Goal: Entertainment & Leisure: Consume media (video, audio)

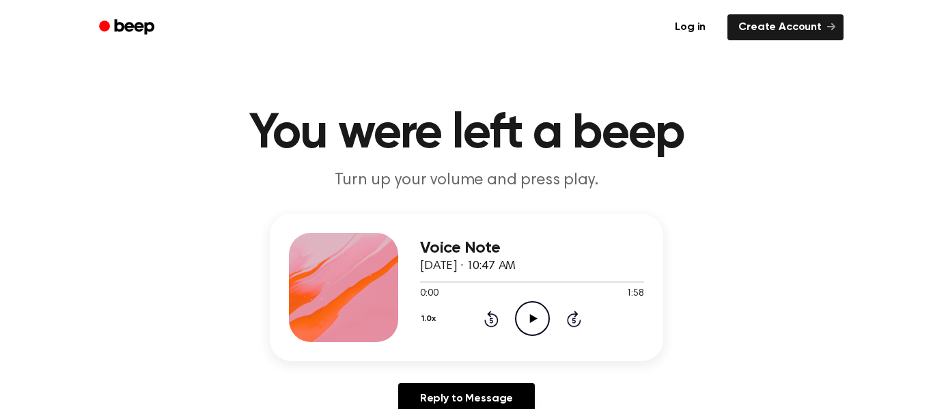
click at [522, 309] on icon "Play Audio" at bounding box center [532, 318] width 35 height 35
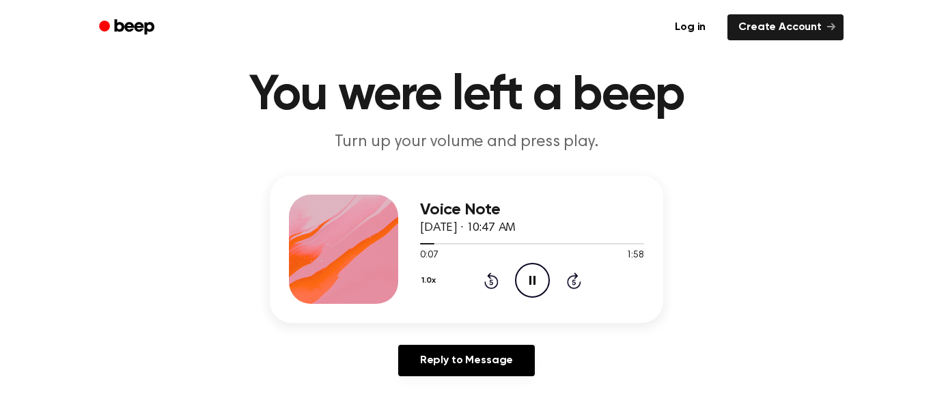
scroll to position [38, 0]
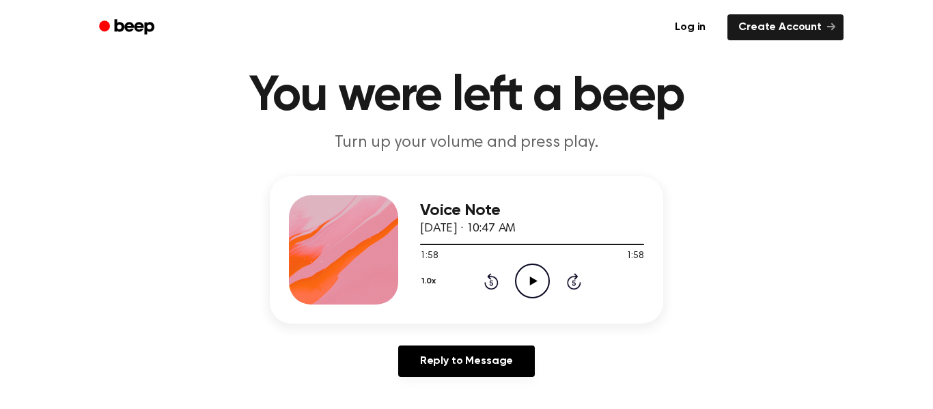
click at [529, 279] on icon "Play Audio" at bounding box center [532, 281] width 35 height 35
click at [478, 280] on div "1.0x Rewind 5 seconds Play Audio Skip 5 seconds" at bounding box center [532, 281] width 224 height 35
click at [487, 279] on icon "Rewind 5 seconds" at bounding box center [491, 282] width 15 height 18
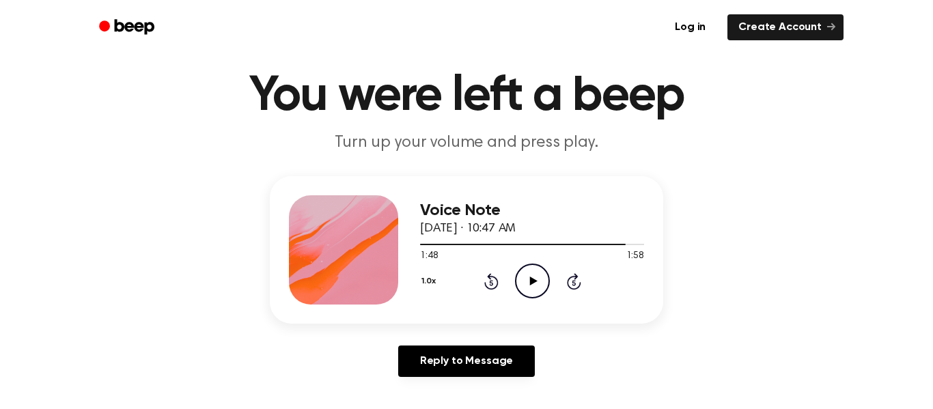
click at [487, 279] on icon "Rewind 5 seconds" at bounding box center [491, 282] width 15 height 18
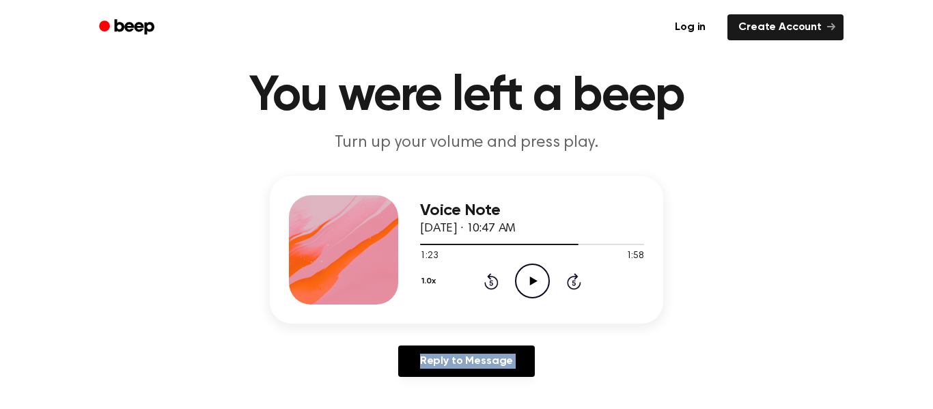
click at [487, 279] on icon "Rewind 5 seconds" at bounding box center [491, 282] width 15 height 18
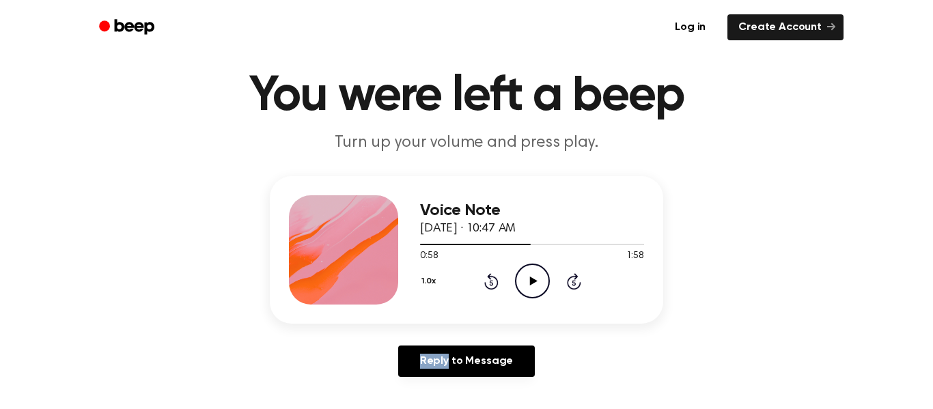
click at [487, 279] on icon "Rewind 5 seconds" at bounding box center [491, 282] width 15 height 18
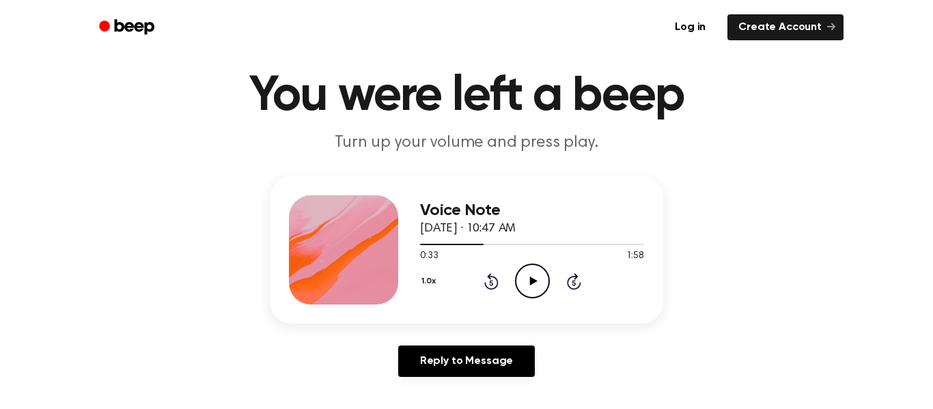
click at [487, 279] on icon "Rewind 5 seconds" at bounding box center [491, 282] width 15 height 18
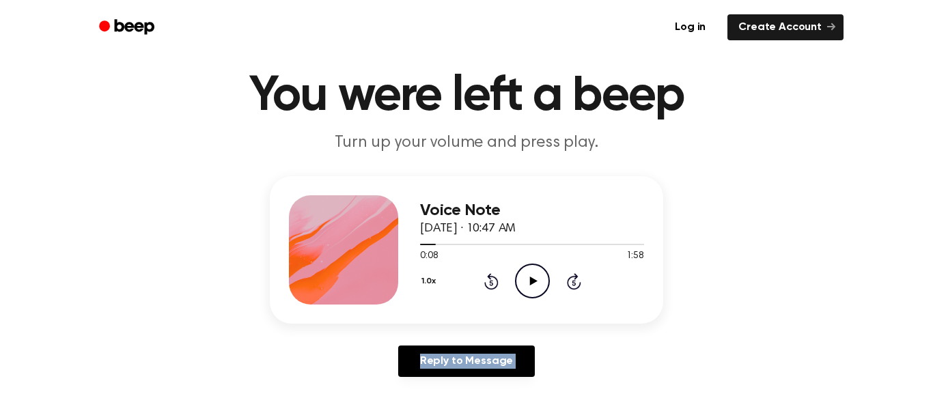
click at [487, 279] on icon "Rewind 5 seconds" at bounding box center [491, 282] width 15 height 18
click at [575, 279] on icon at bounding box center [574, 281] width 14 height 16
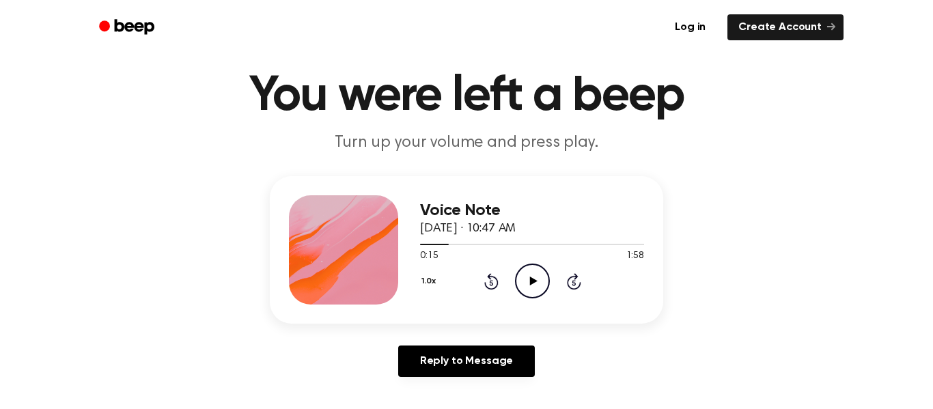
click at [575, 279] on icon at bounding box center [574, 281] width 14 height 16
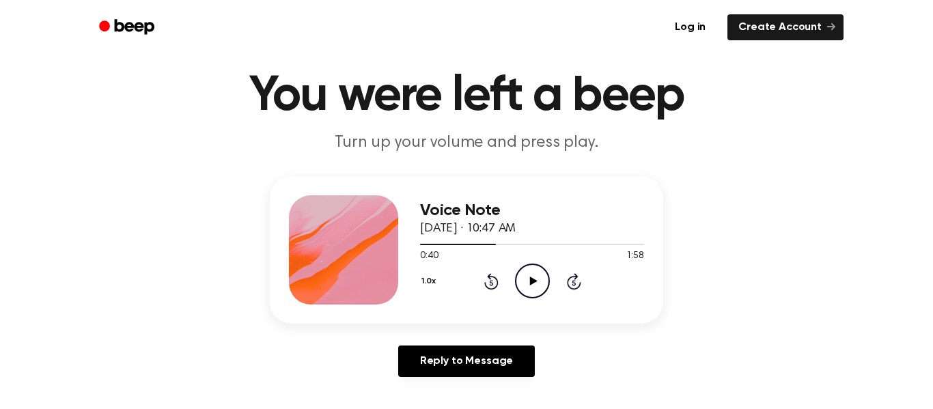
click at [575, 279] on icon at bounding box center [574, 281] width 14 height 16
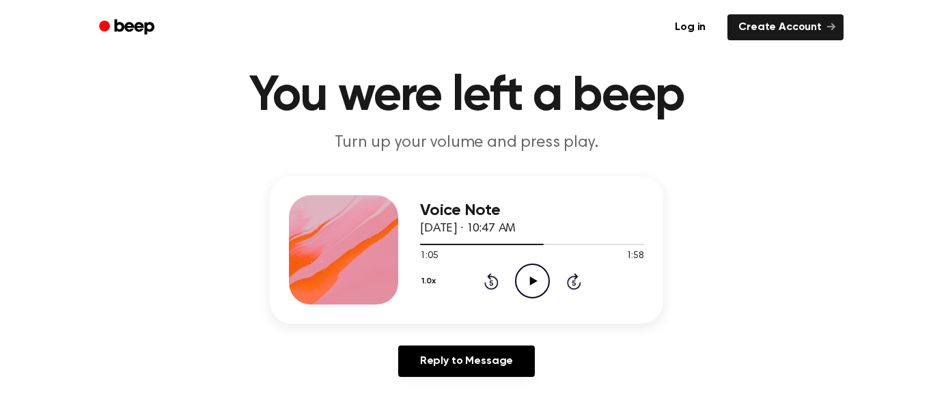
click at [575, 279] on icon at bounding box center [574, 281] width 14 height 16
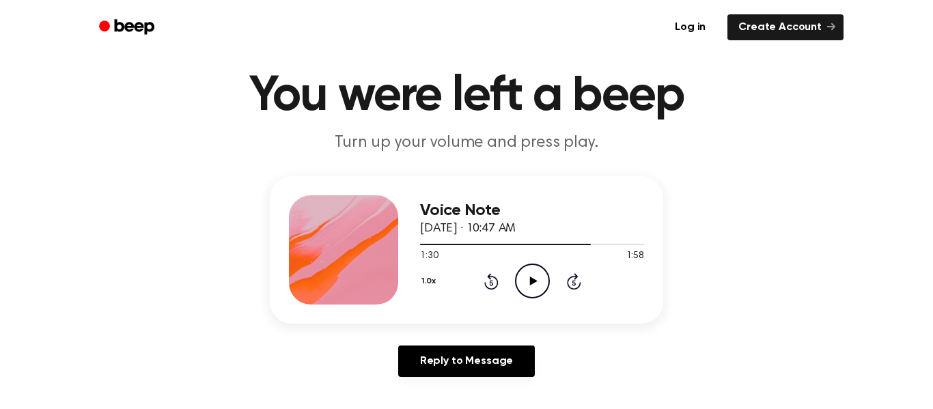
click at [575, 279] on icon at bounding box center [574, 281] width 14 height 16
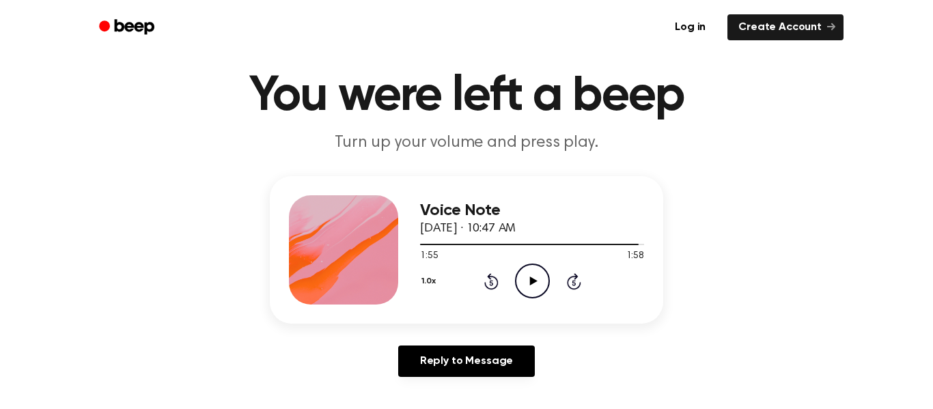
click at [575, 279] on icon at bounding box center [574, 281] width 14 height 16
